Goal: Find specific page/section: Find specific page/section

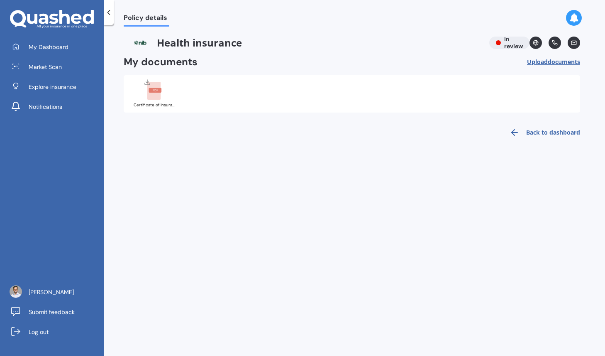
click at [54, 14] on icon at bounding box center [53, 19] width 9 height 10
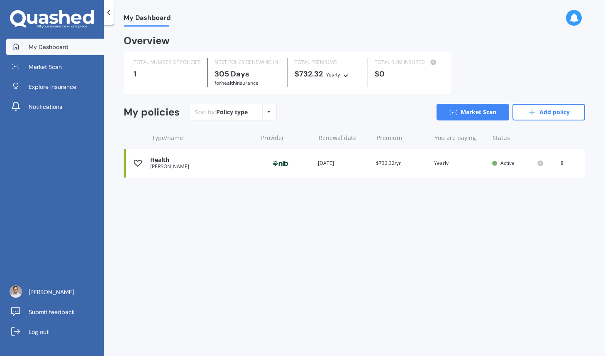
click at [494, 164] on div at bounding box center [494, 163] width 5 height 5
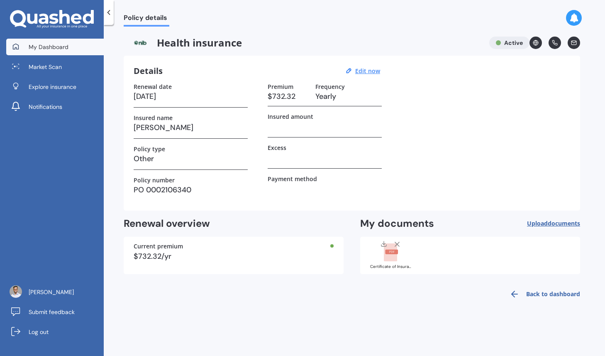
click at [68, 41] on link "My Dashboard" at bounding box center [55, 47] width 98 height 17
